Goal: Information Seeking & Learning: Find specific page/section

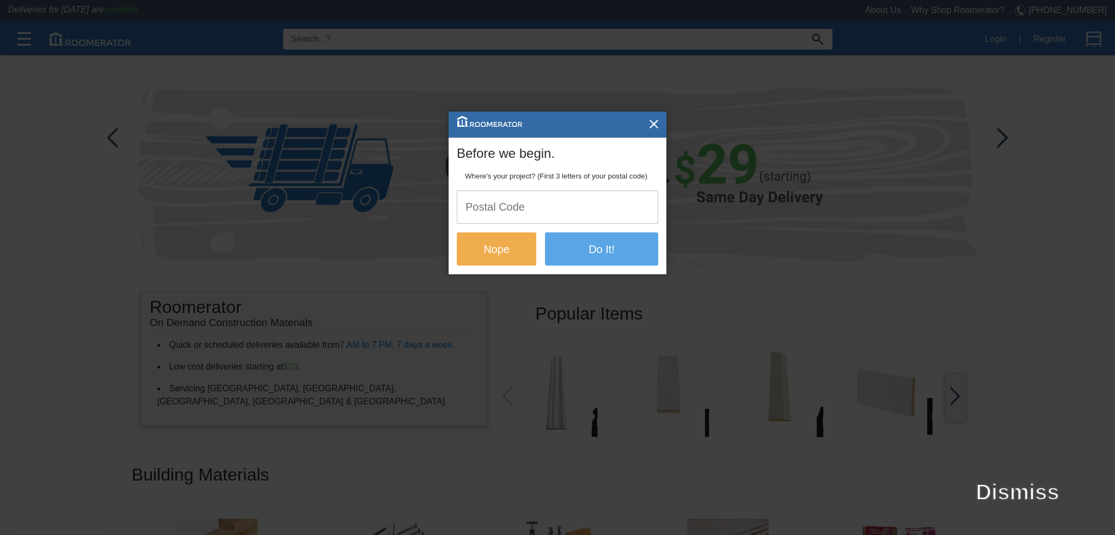
click at [549, 219] on input "text" at bounding box center [557, 207] width 200 height 32
type input "l8m2w6"
click at [592, 250] on button "Do It!" at bounding box center [601, 248] width 113 height 33
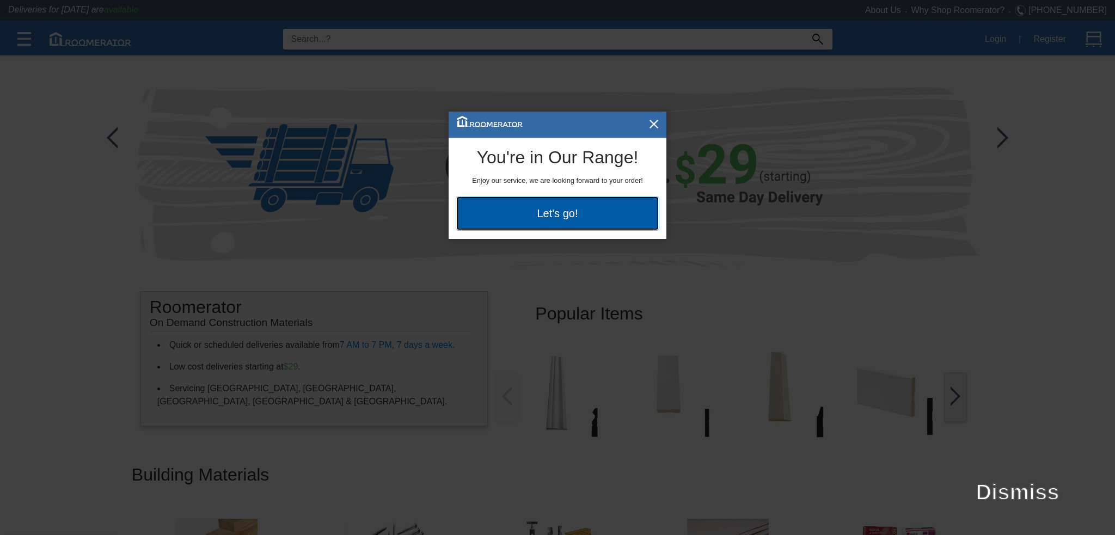
click at [581, 214] on button "Let's go!" at bounding box center [557, 213] width 201 height 33
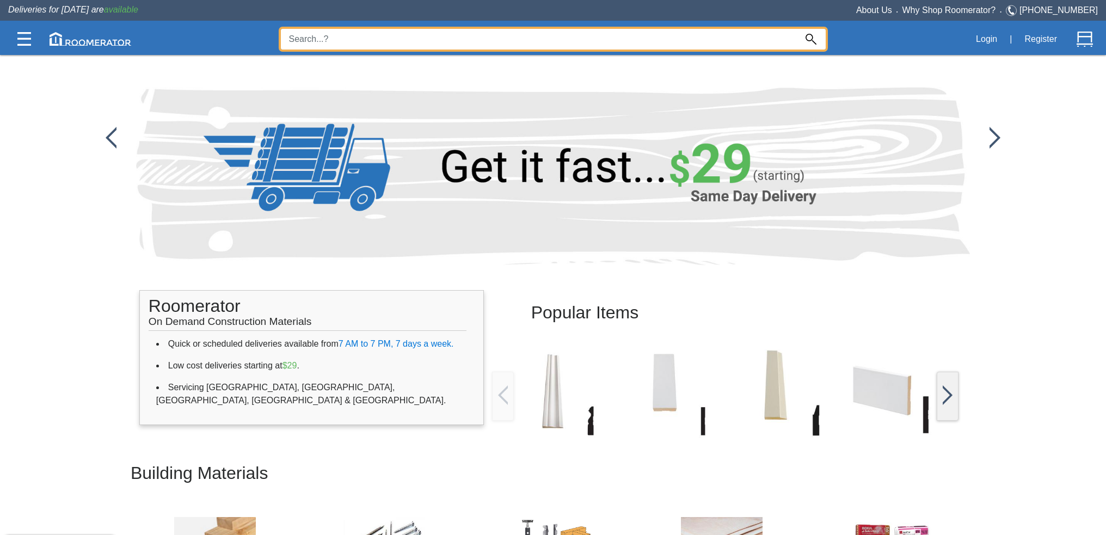
click at [346, 40] on input at bounding box center [539, 39] width 516 height 21
type input "plywood"
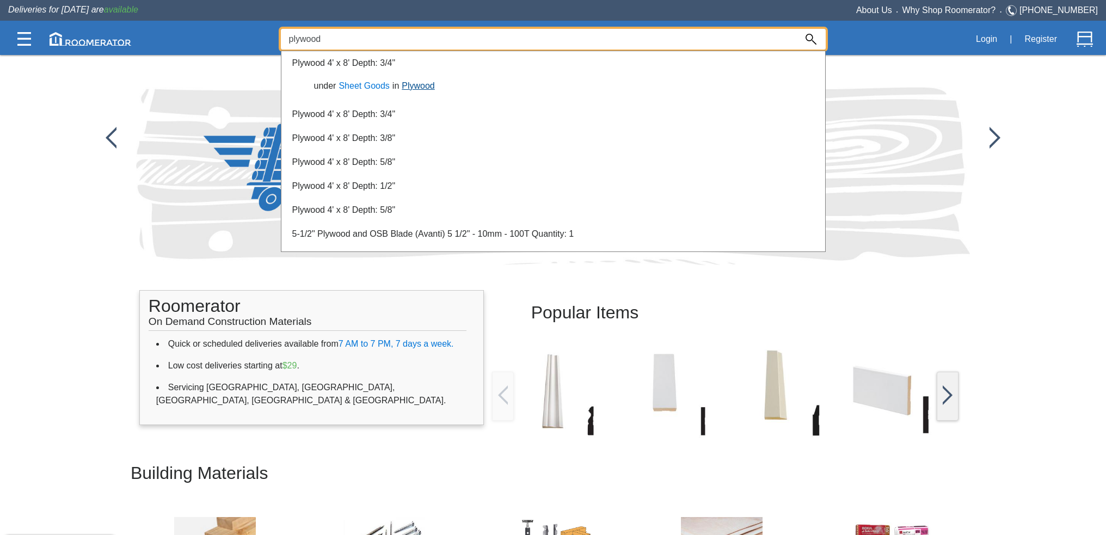
click at [415, 84] on link "Plywood" at bounding box center [418, 85] width 38 height 9
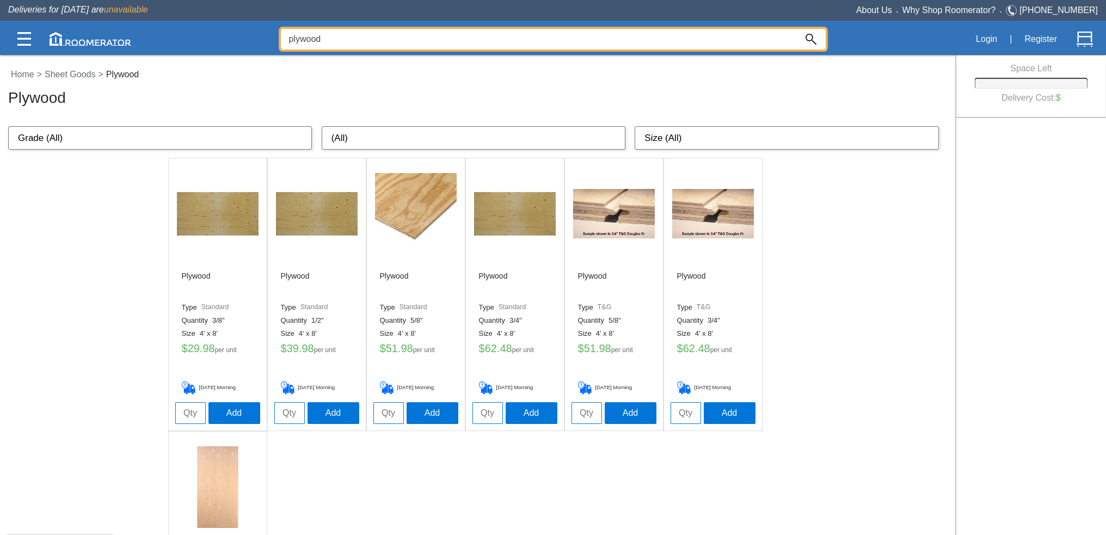
drag, startPoint x: 339, startPoint y: 38, endPoint x: 160, endPoint y: 34, distance: 179.1
click at [160, 34] on div "plywood Login | Register" at bounding box center [553, 39] width 1090 height 32
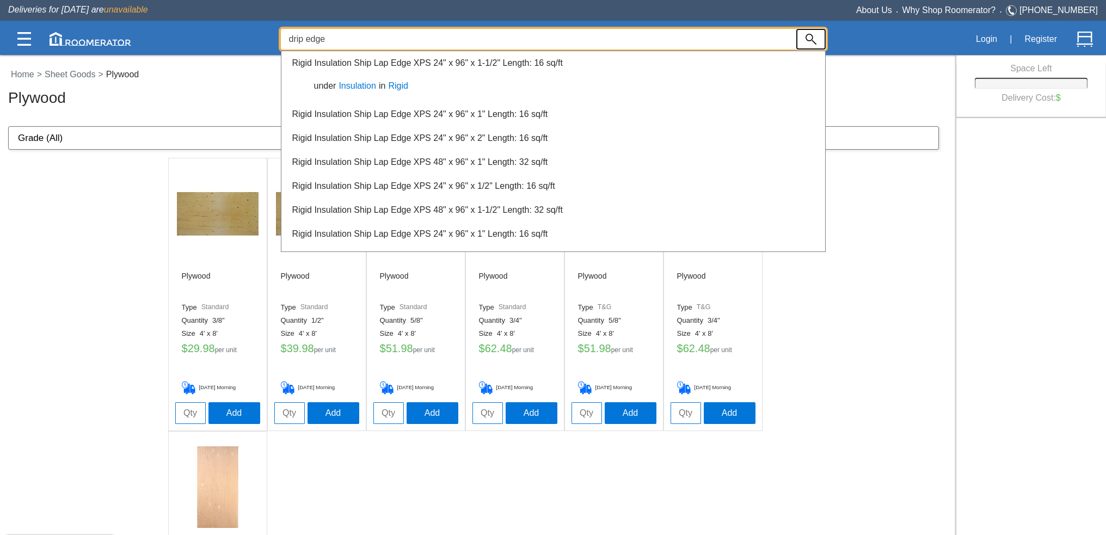
click at [806, 39] on img at bounding box center [811, 39] width 11 height 11
click at [370, 30] on input "drip edge" at bounding box center [539, 39] width 516 height 21
drag, startPoint x: 333, startPoint y: 44, endPoint x: 240, endPoint y: 34, distance: 94.1
click at [240, 34] on div "drip edge Login | Register" at bounding box center [553, 39] width 1090 height 32
type input "flashing"
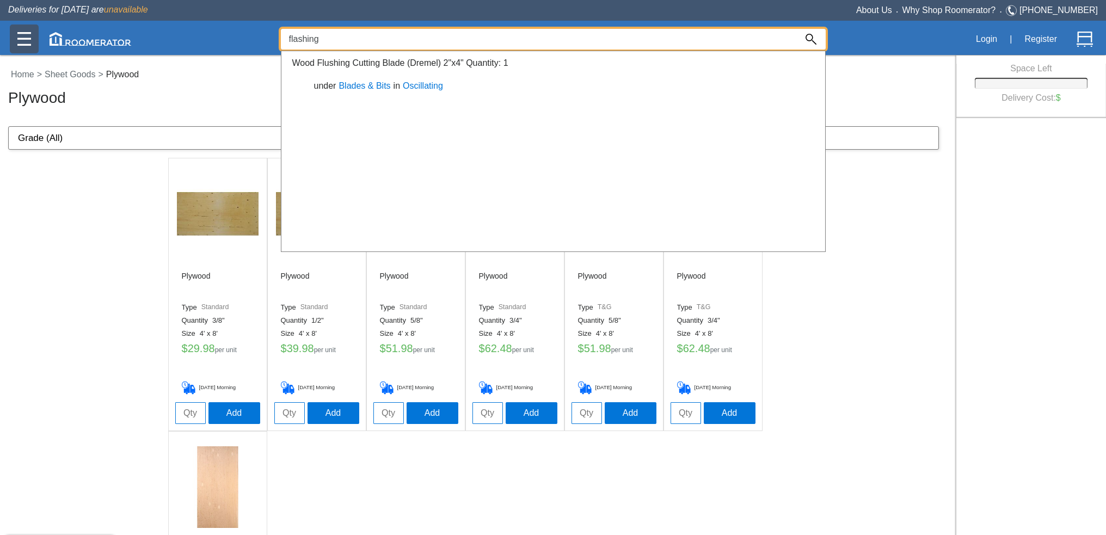
click at [17, 35] on img at bounding box center [24, 39] width 14 height 14
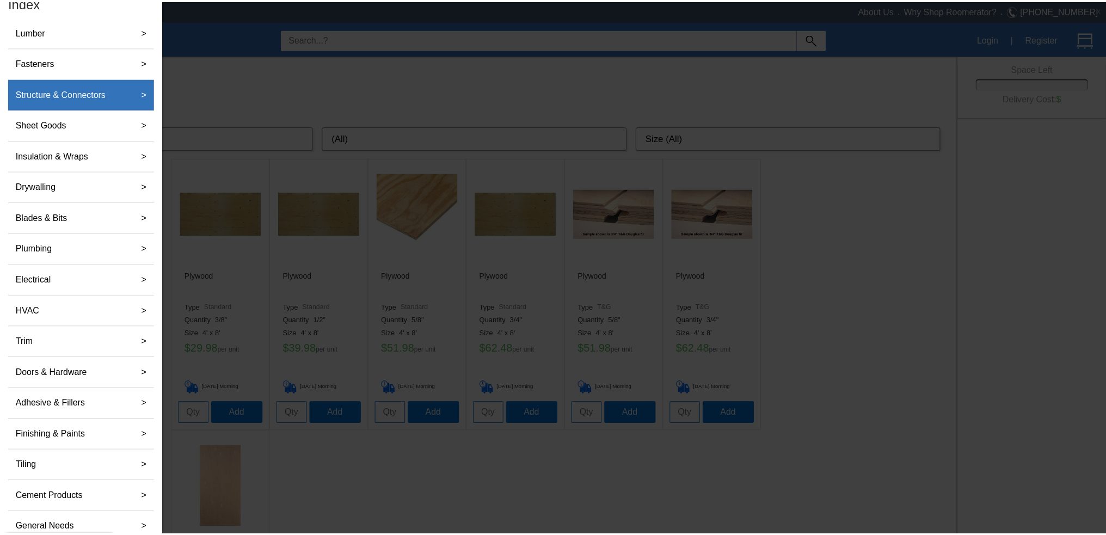
scroll to position [75, 0]
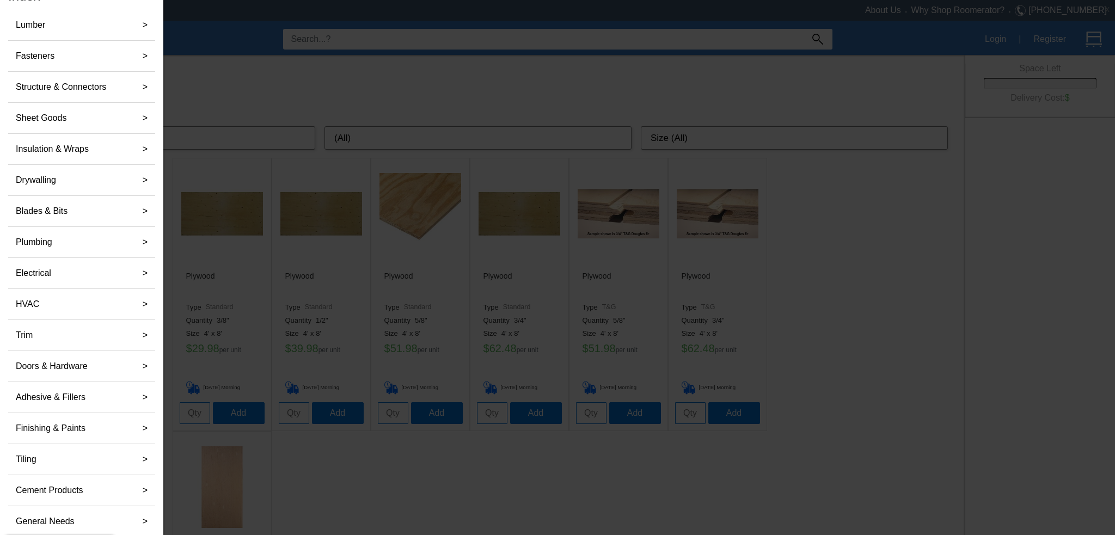
click at [236, 79] on div at bounding box center [557, 356] width 1115 height 713
